Goal: Task Accomplishment & Management: Use online tool/utility

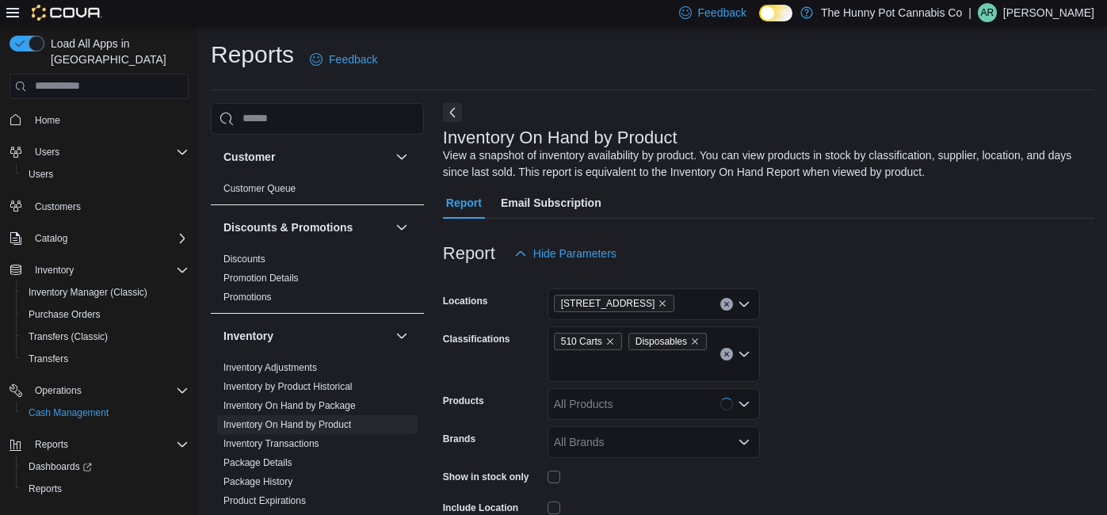
scroll to position [52, 0]
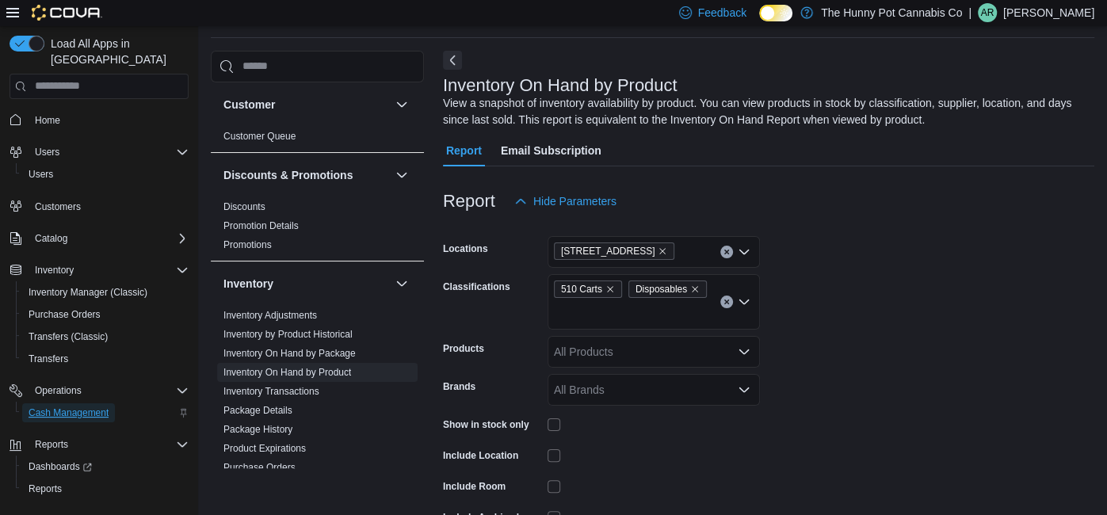
click at [73, 406] on span "Cash Management" at bounding box center [69, 412] width 80 height 13
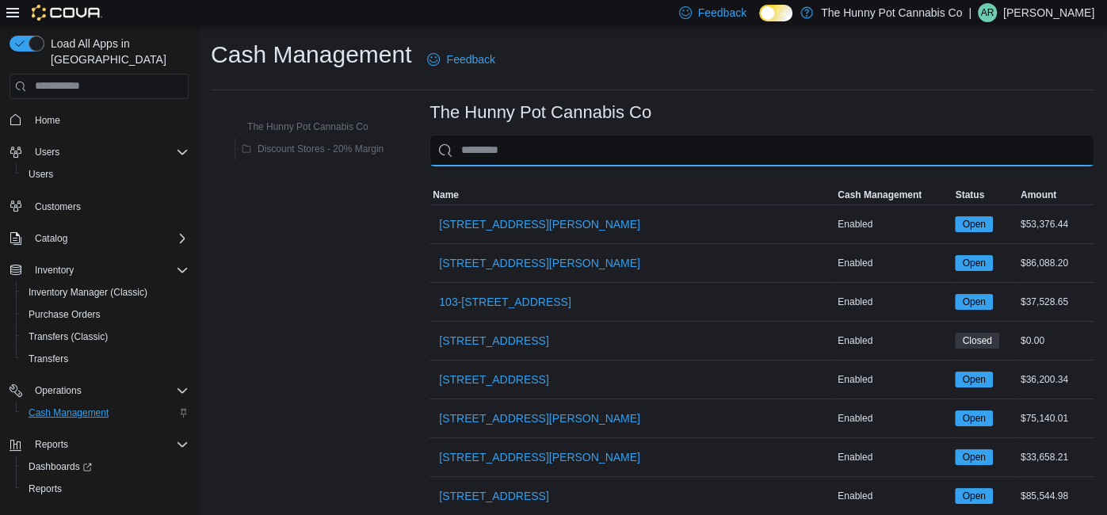
click at [532, 143] on input "This is a search bar. As you type, the results lower in the page will automatic…" at bounding box center [761, 151] width 665 height 32
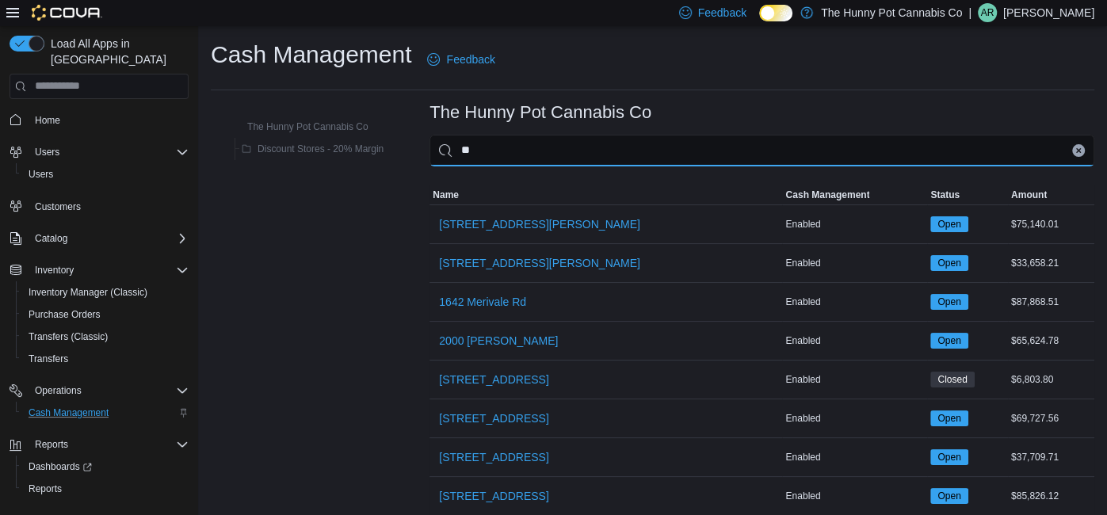
type input "***"
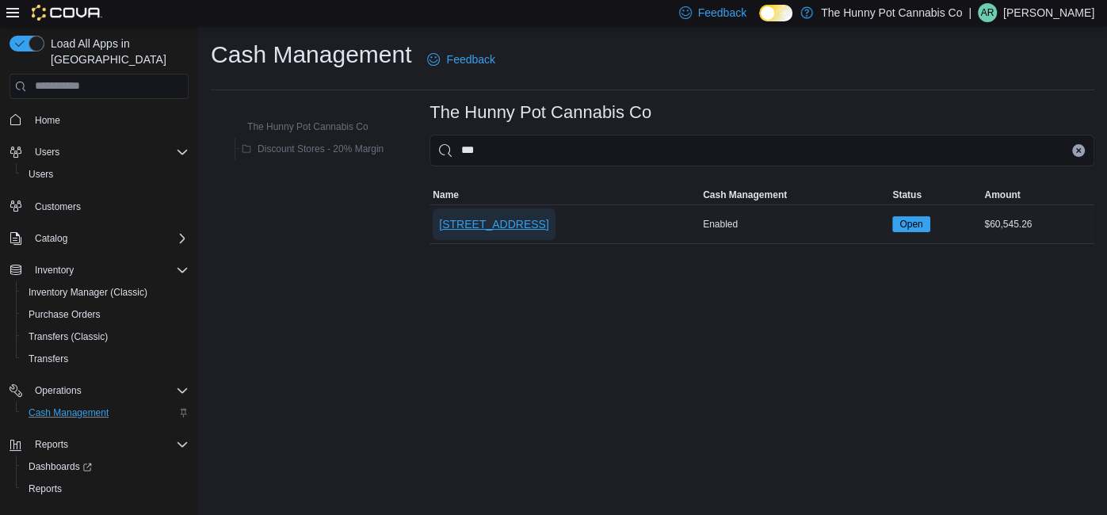
click at [486, 219] on span "[STREET_ADDRESS]" at bounding box center [493, 224] width 109 height 16
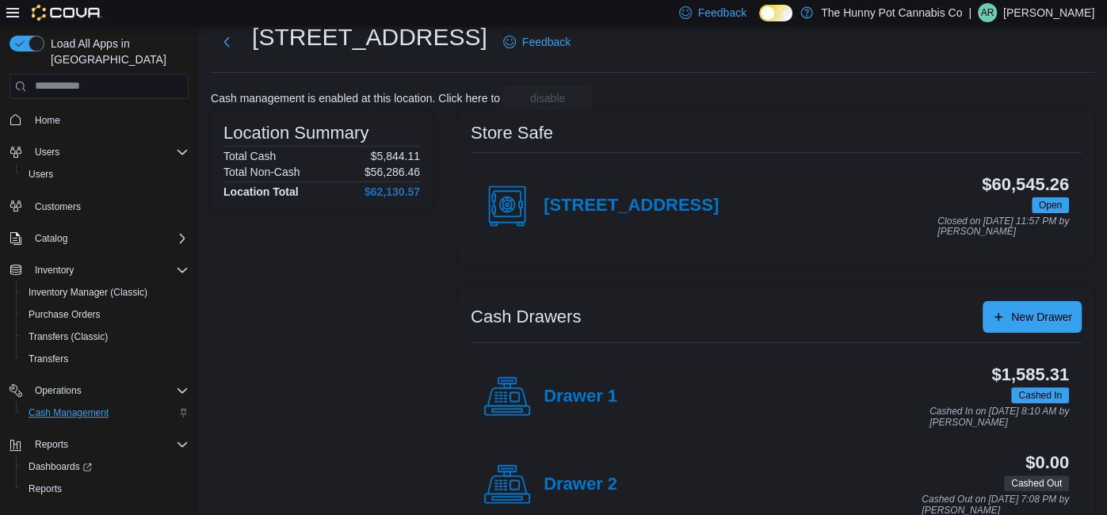
scroll to position [47, 0]
click at [564, 395] on h4 "Drawer 1" at bounding box center [580, 396] width 74 height 21
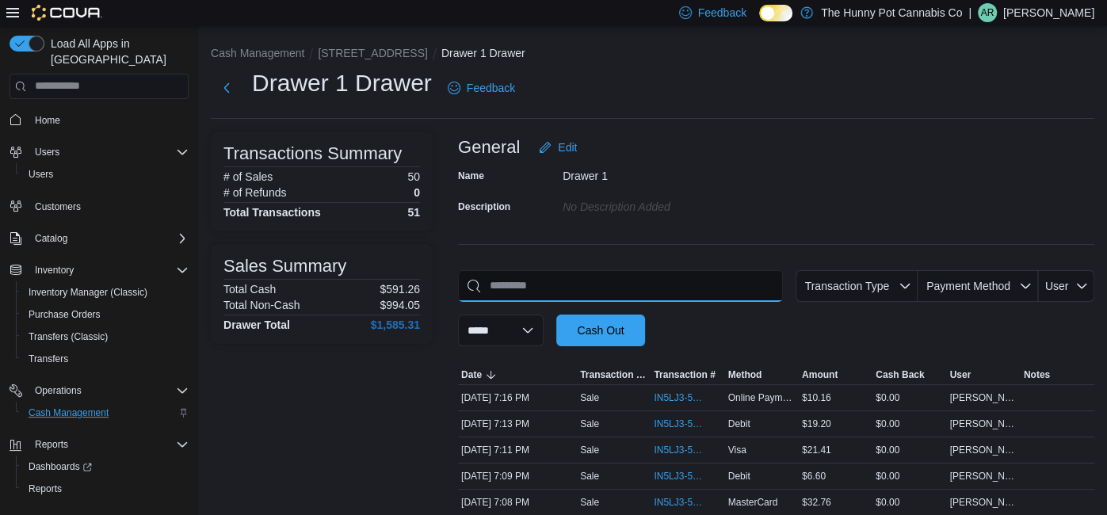
click at [522, 278] on input "This is a search bar. As you type, the results lower in the page will automatic…" at bounding box center [620, 286] width 325 height 32
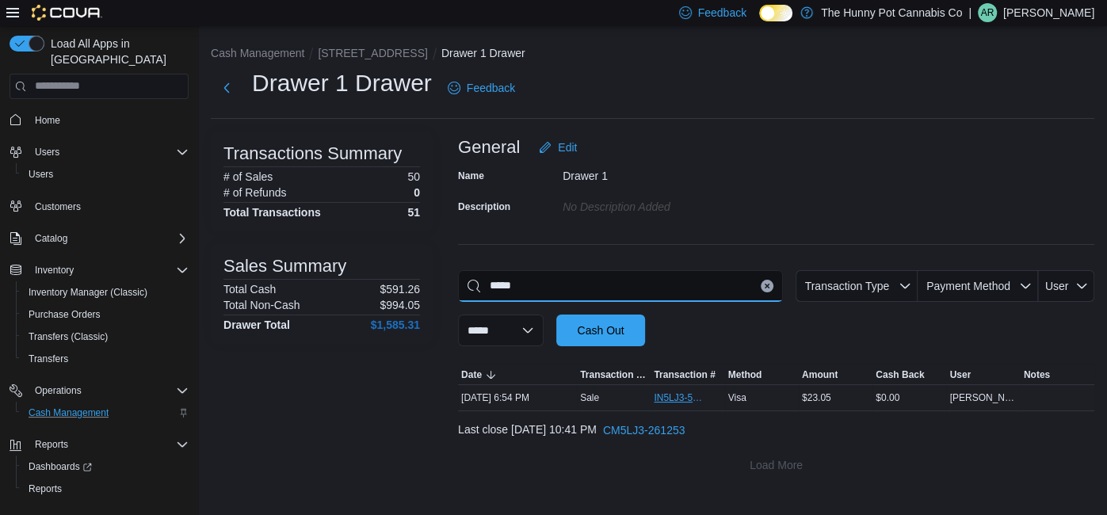
type input "*****"
click at [675, 398] on span "IN5LJ3-5763957" at bounding box center [679, 397] width 51 height 13
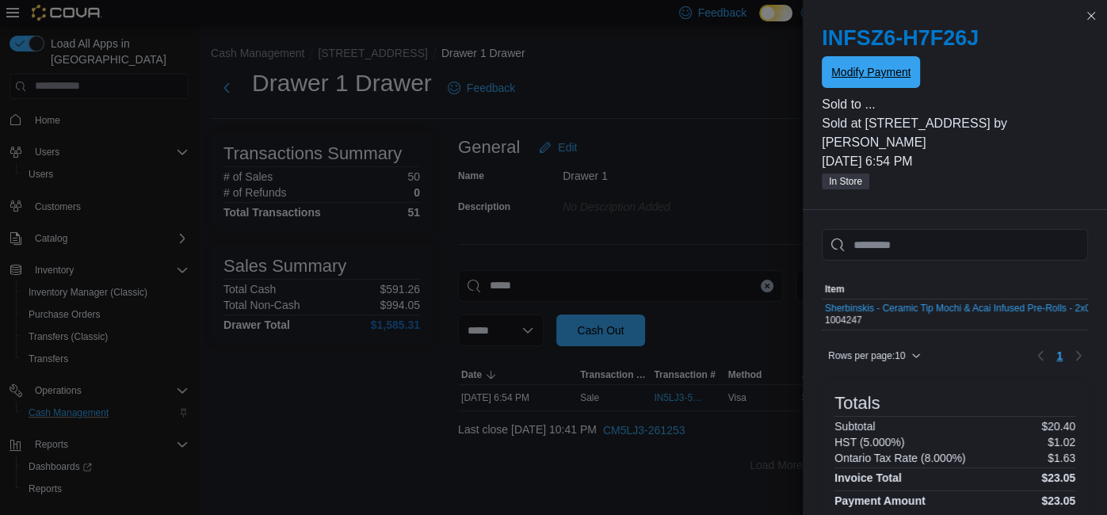
click at [892, 77] on span "Modify Payment" at bounding box center [870, 72] width 79 height 16
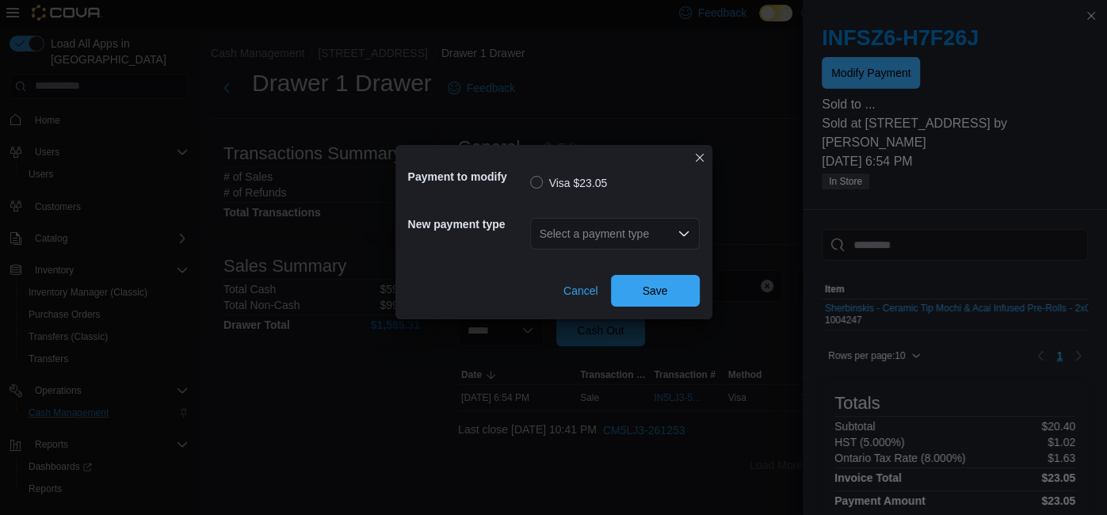
click at [622, 240] on div "Select a payment type" at bounding box center [615, 234] width 170 height 32
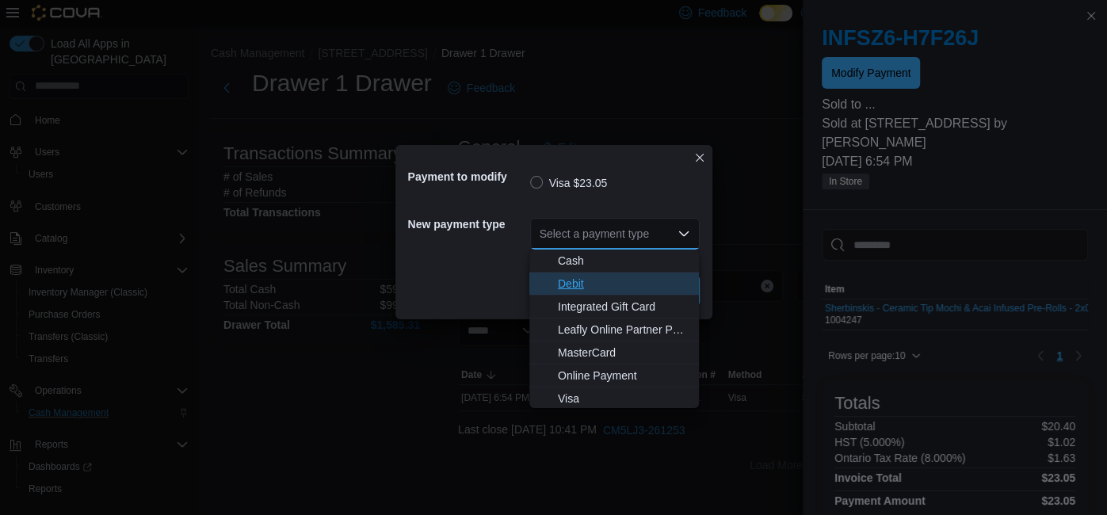
click at [577, 279] on span "Debit" at bounding box center [624, 284] width 132 height 16
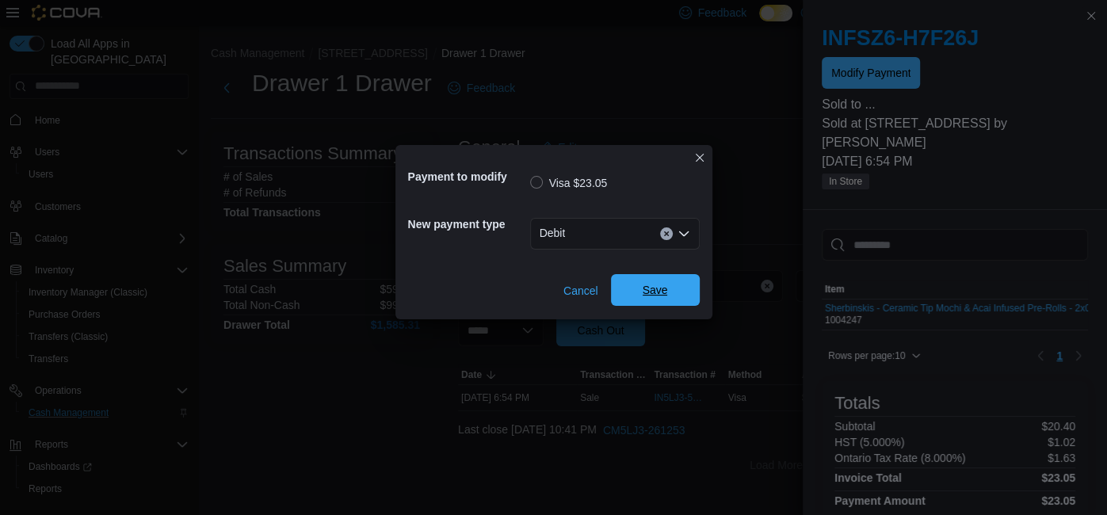
click at [638, 292] on span "Save" at bounding box center [655, 290] width 70 height 32
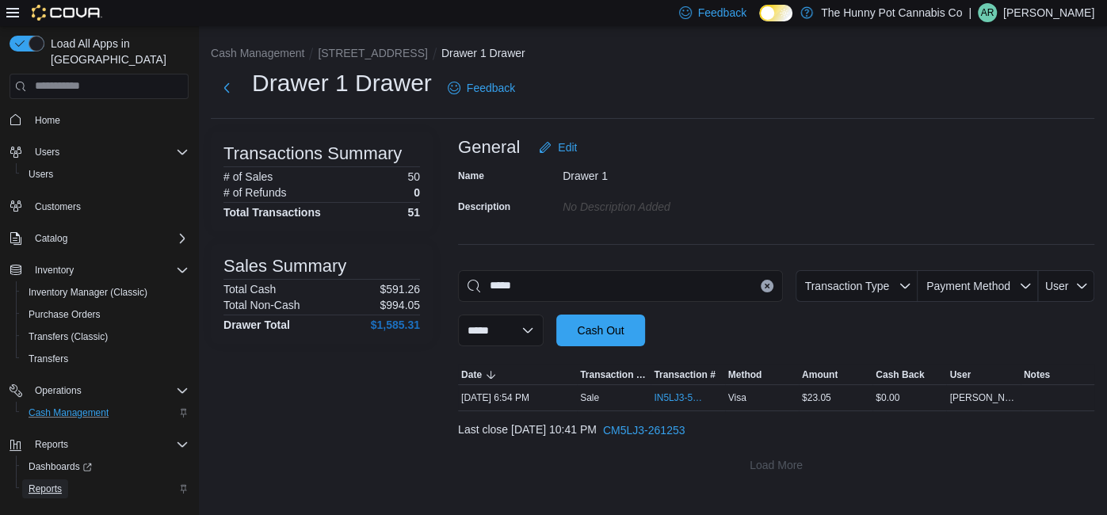
click at [53, 482] on span "Reports" at bounding box center [45, 488] width 33 height 13
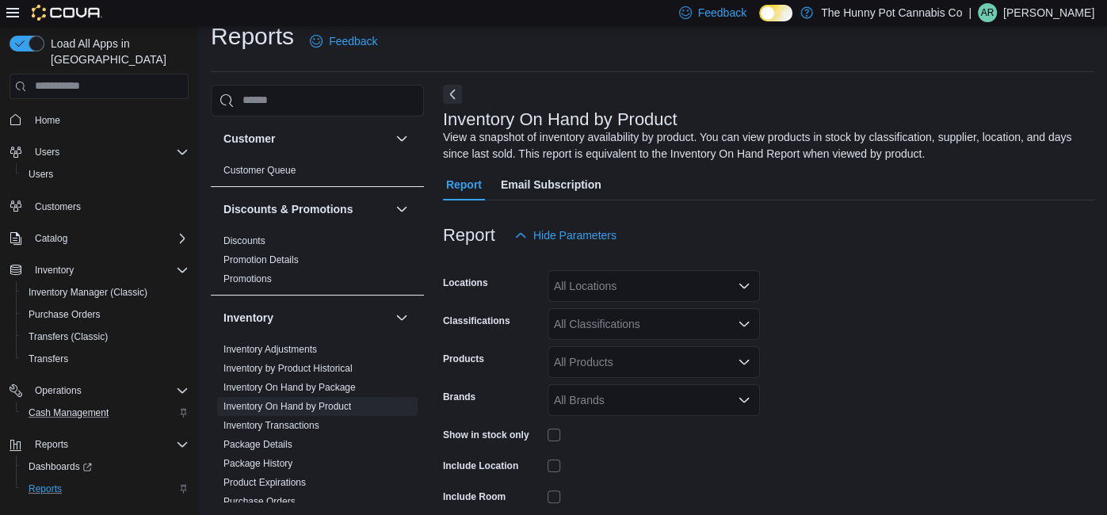
scroll to position [52, 0]
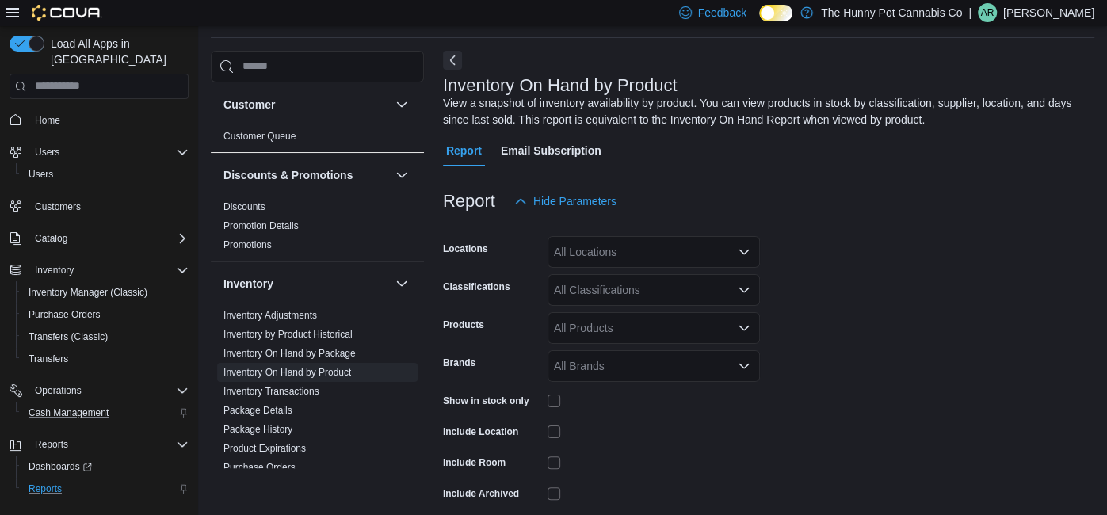
click at [603, 251] on div "All Locations" at bounding box center [653, 252] width 212 height 32
type input "***"
click at [599, 276] on span "[STREET_ADDRESS]" at bounding box center [636, 278] width 109 height 16
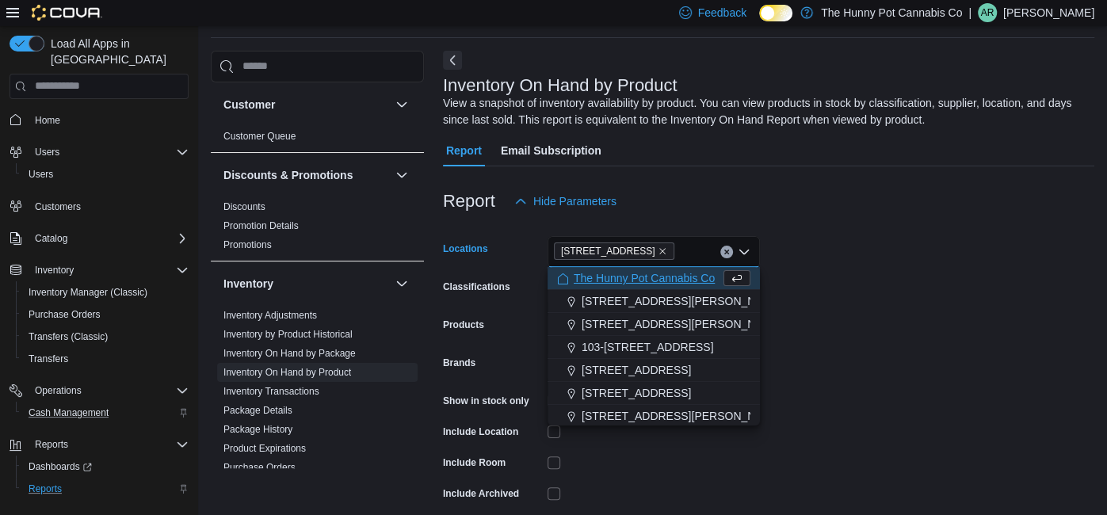
click at [929, 275] on form "Locations [STREET_ADDRESS] Selected. [STREET_ADDRESS] Backspace to delete [STRE…" at bounding box center [768, 383] width 651 height 333
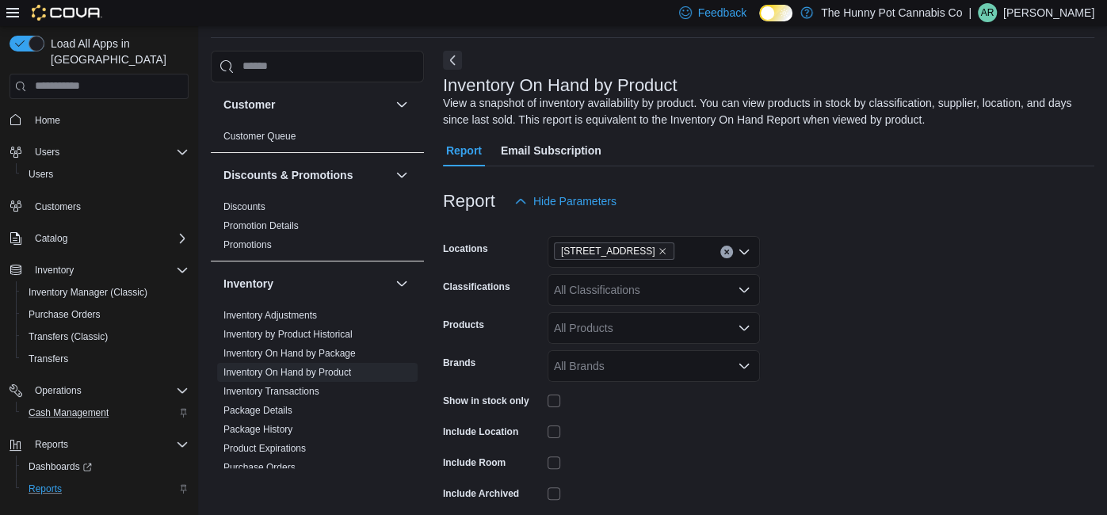
click at [605, 296] on div "All Classifications" at bounding box center [653, 290] width 212 height 32
type input "******"
click at [595, 313] on span "Bakery" at bounding box center [599, 316] width 35 height 16
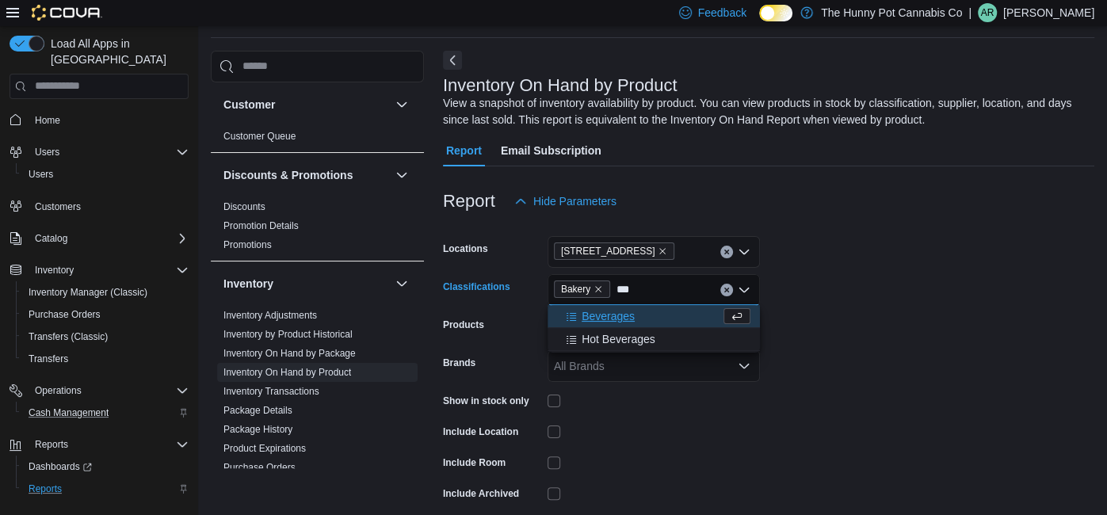
type input "***"
click at [606, 318] on span "Beverages" at bounding box center [608, 316] width 53 height 16
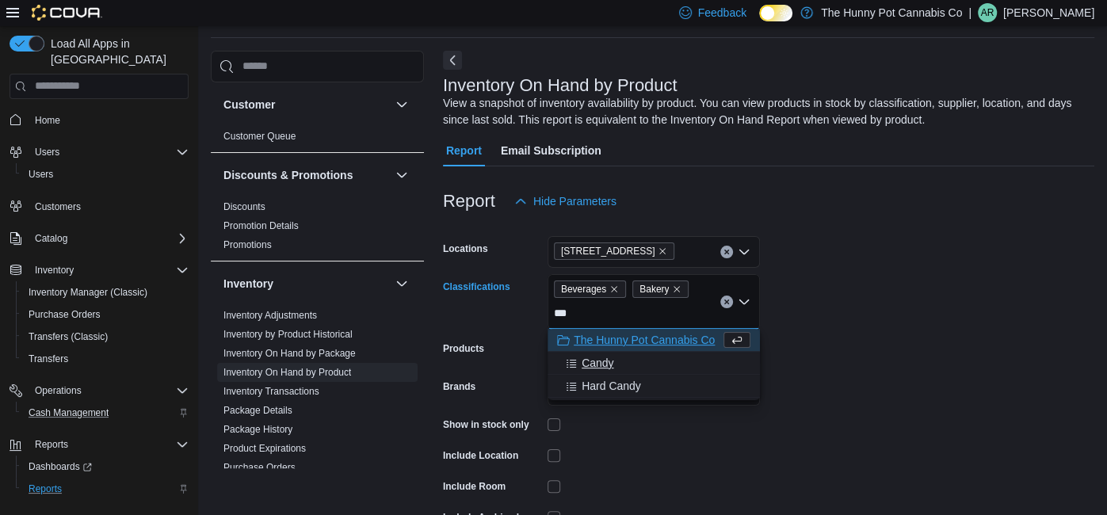
type input "***"
click at [614, 359] on div "Candy" at bounding box center [653, 363] width 193 height 16
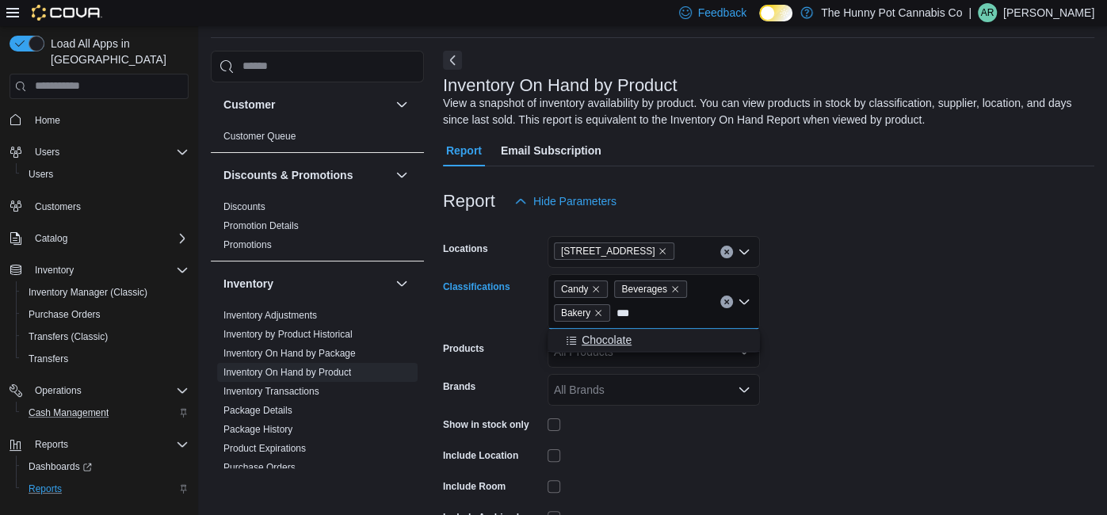
type input "***"
click at [589, 334] on span "Chocolate" at bounding box center [607, 340] width 50 height 16
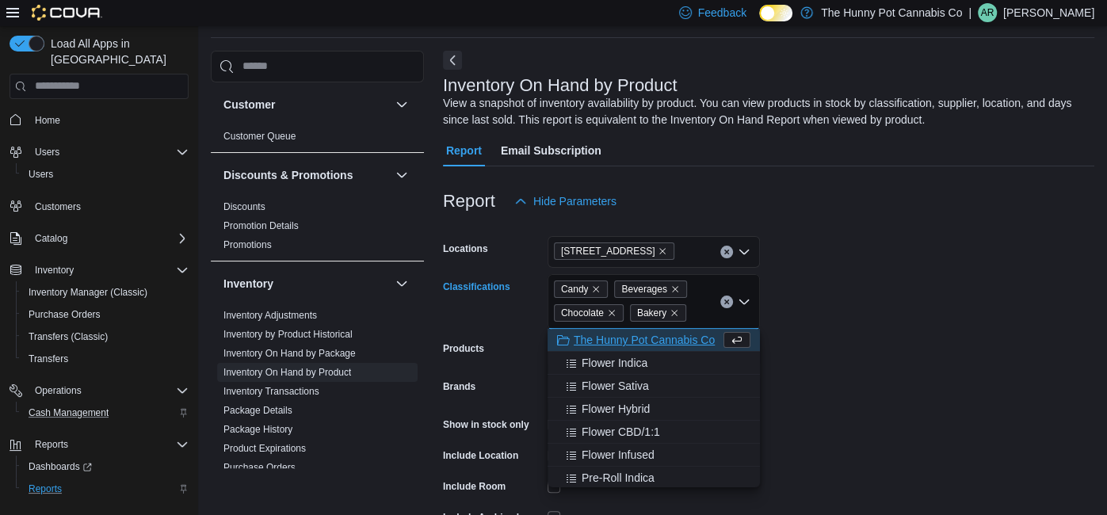
click at [890, 360] on form "Locations [STREET_ADDRESS] Classifications Candy Beverages Chocolate Bakery Com…" at bounding box center [768, 395] width 651 height 357
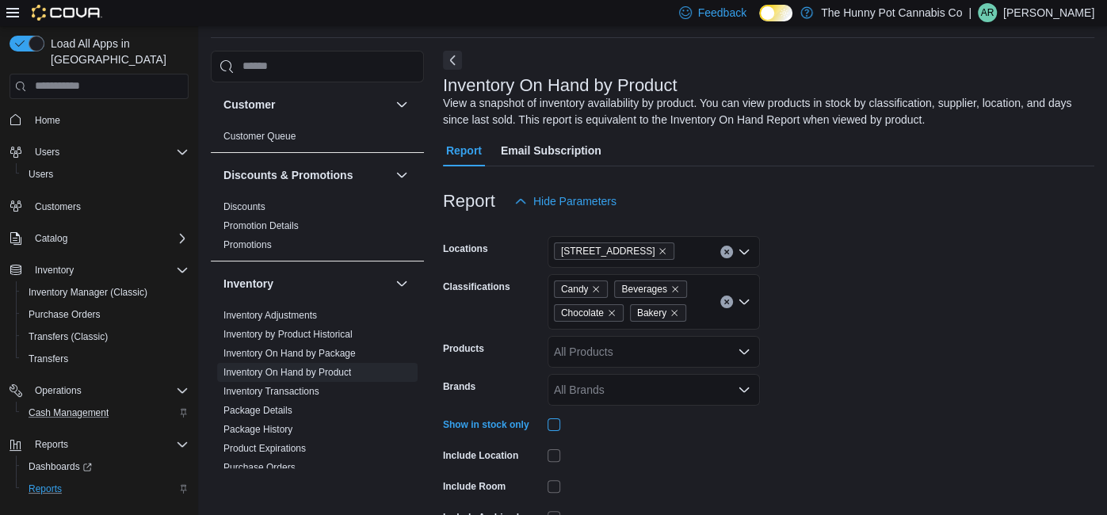
scroll to position [142, 0]
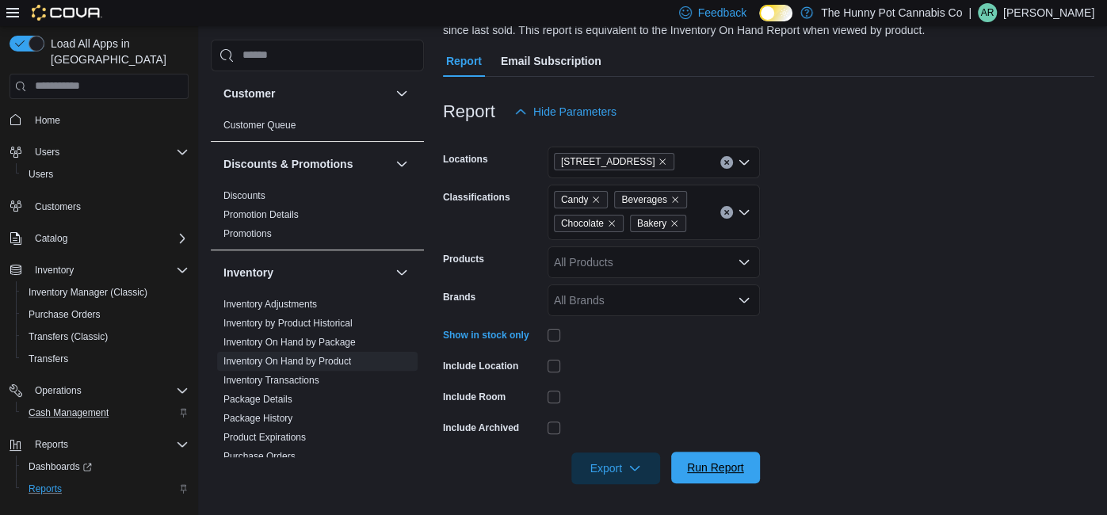
click at [709, 474] on span "Run Report" at bounding box center [715, 468] width 57 height 16
click at [622, 467] on span "Export" at bounding box center [616, 468] width 70 height 32
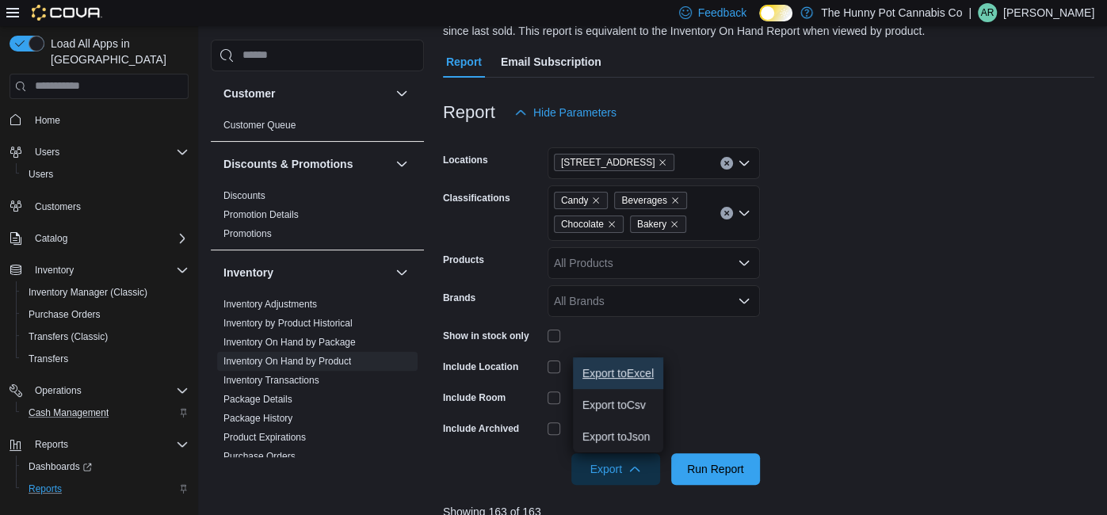
click at [625, 369] on span "Export to Excel" at bounding box center [617, 373] width 71 height 13
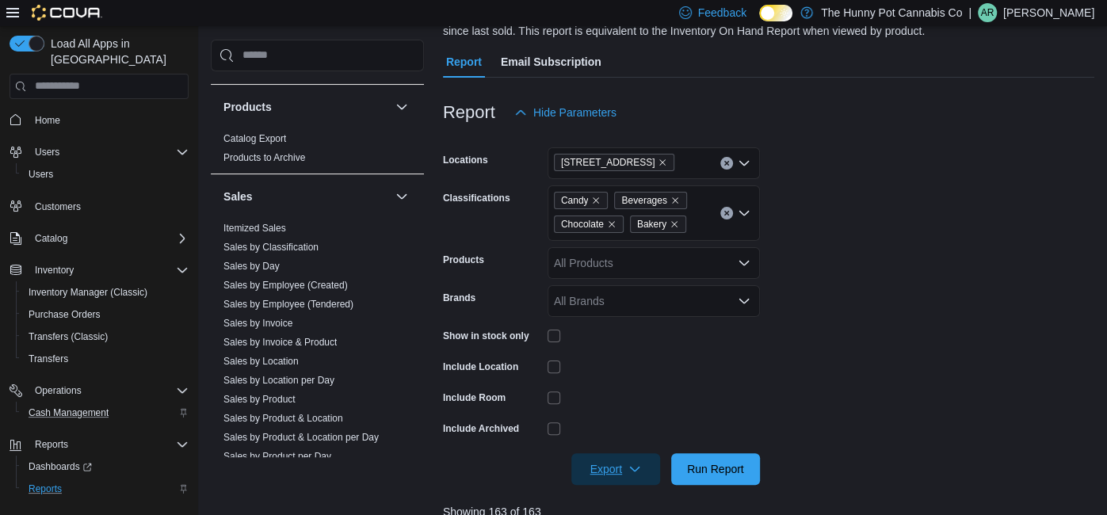
scroll to position [658, 0]
click at [280, 303] on link "Sales by Employee (Tendered)" at bounding box center [288, 303] width 130 height 11
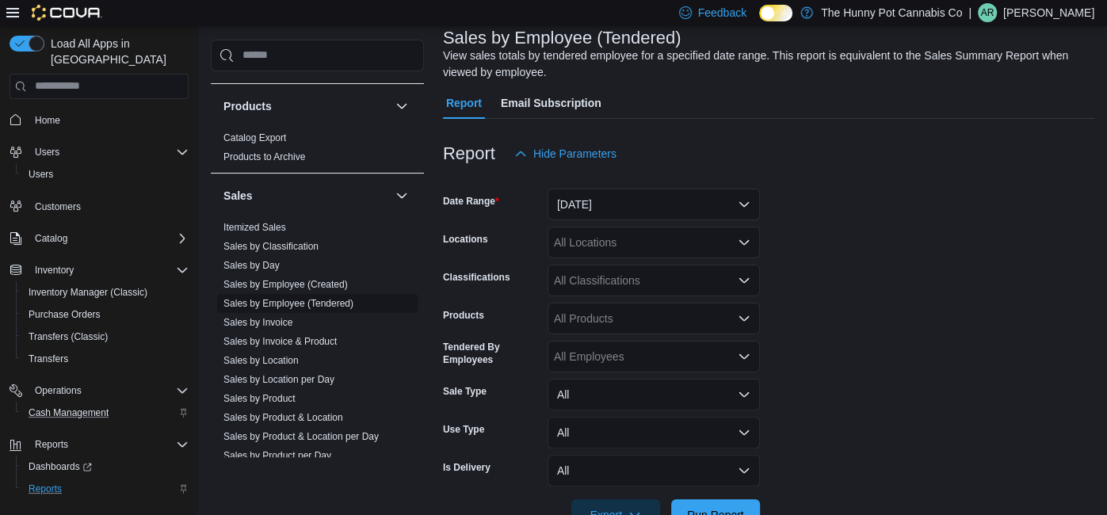
scroll to position [52, 0]
